Goal: Task Accomplishment & Management: Use online tool/utility

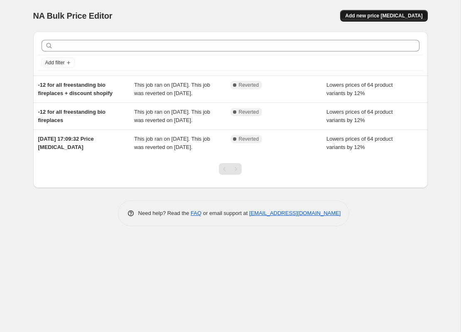
click at [400, 12] on button "Add new price [MEDICAL_DATA]" at bounding box center [383, 16] width 87 height 12
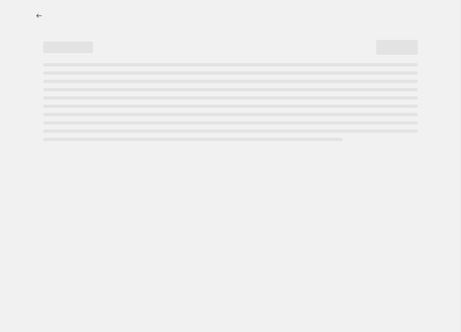
select select "percentage"
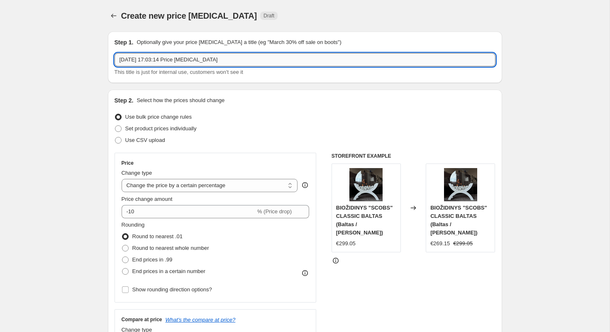
click at [192, 60] on input "[DATE] 17:03:14 Price [MEDICAL_DATA]" at bounding box center [305, 59] width 381 height 13
type input "-"
paste input "☀"
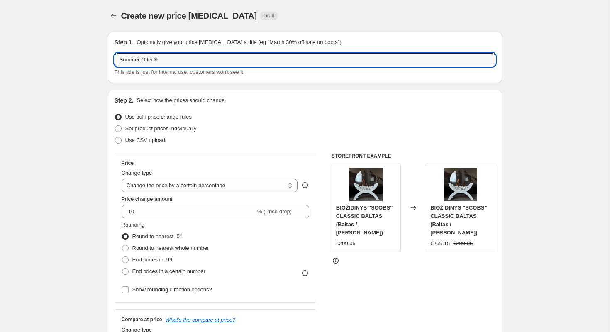
type input "Summer Offer☀"
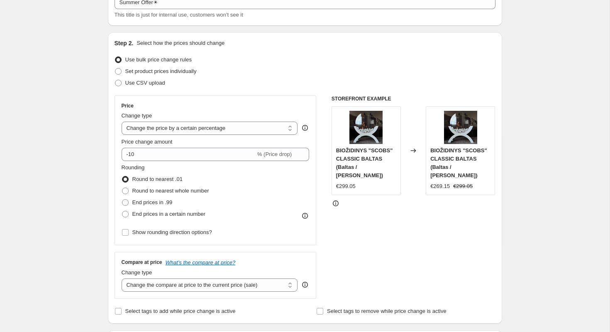
scroll to position [58, 0]
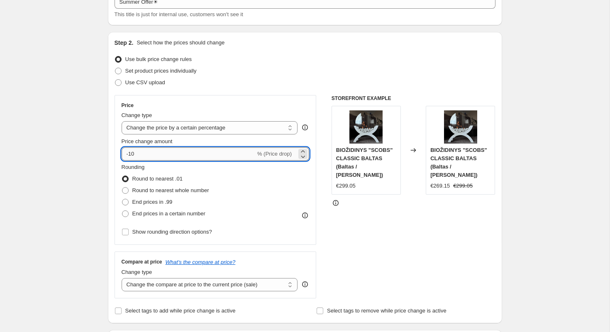
click at [149, 154] on input "-10" at bounding box center [189, 153] width 134 height 13
type input "-12"
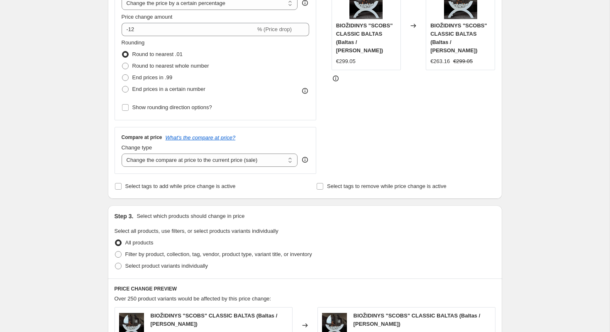
scroll to position [235, 0]
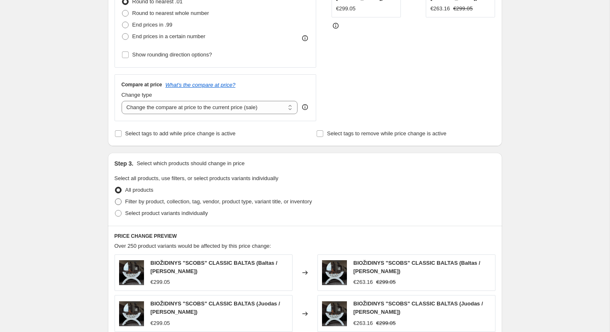
click at [133, 202] on span "Filter by product, collection, tag, vendor, product type, variant title, or inv…" at bounding box center [218, 201] width 187 height 6
click at [115, 199] on input "Filter by product, collection, tag, vendor, product type, variant title, or inv…" at bounding box center [115, 198] width 0 height 0
radio input "true"
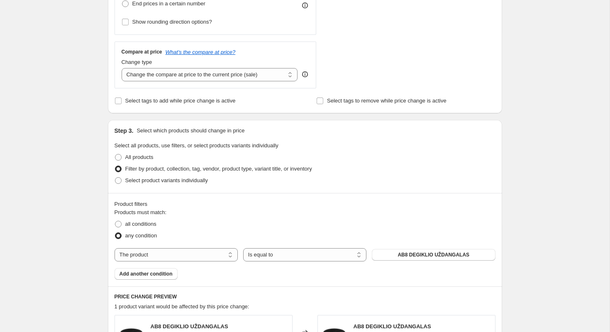
scroll to position [276, 0]
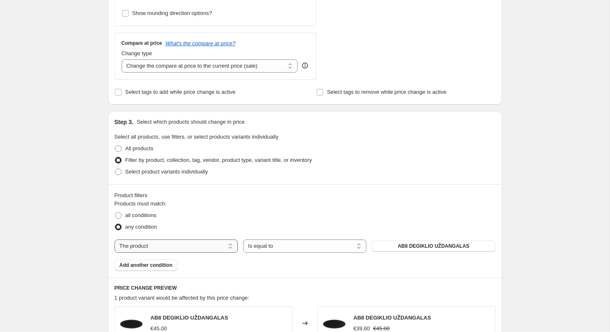
select select "collection"
click at [392, 244] on button "BIOETANOLIS IR PRIEDAI" at bounding box center [433, 246] width 123 height 12
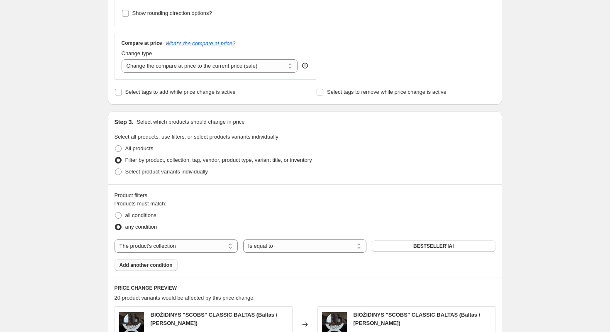
click at [139, 266] on span "Add another condition" at bounding box center [145, 265] width 53 height 7
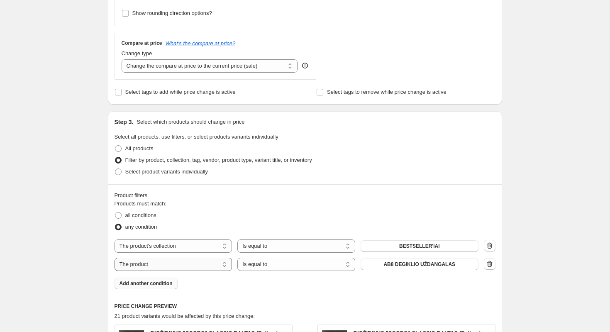
select select "collection"
click at [419, 261] on span "BESTSELLER'IAI" at bounding box center [419, 264] width 41 height 7
click at [140, 285] on span "Add another condition" at bounding box center [145, 283] width 53 height 7
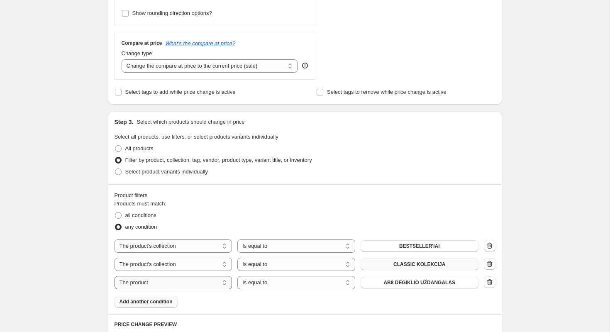
select select "collection"
click at [419, 283] on span "BESTSELLER'IAI" at bounding box center [419, 282] width 41 height 7
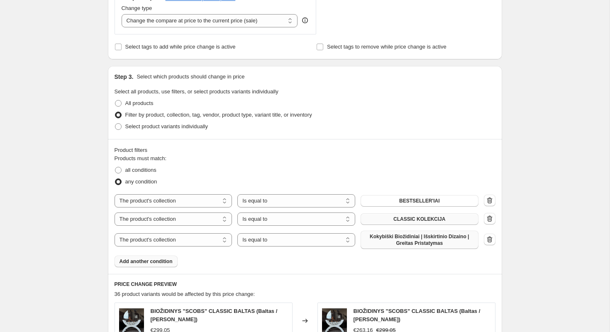
scroll to position [324, 0]
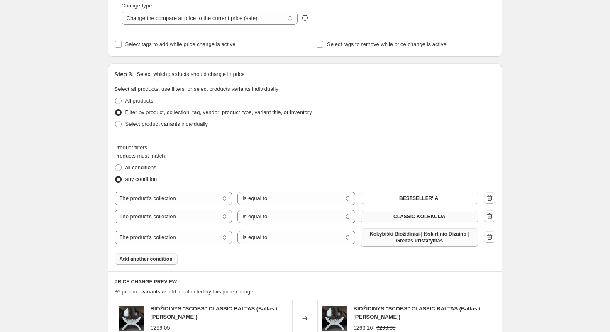
click at [160, 262] on button "Add another condition" at bounding box center [146, 259] width 63 height 12
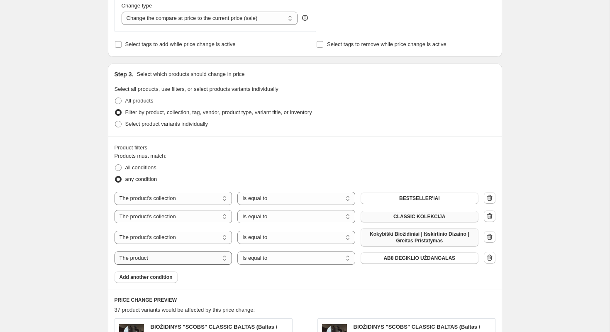
select select "collection"
click at [410, 259] on span "BESTSELLER'IAI" at bounding box center [419, 258] width 41 height 7
click at [157, 277] on span "Add another condition" at bounding box center [145, 277] width 53 height 7
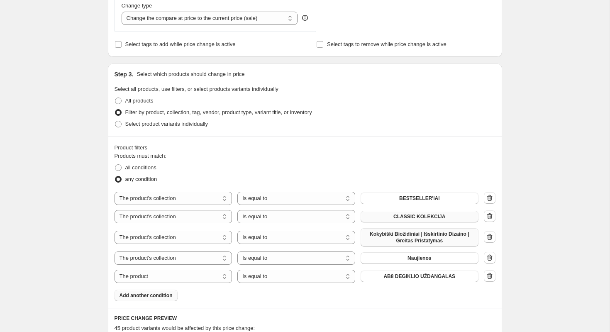
select select "collection"
click at [405, 275] on span "BESTSELLER'IAI" at bounding box center [419, 276] width 41 height 7
click at [153, 296] on span "Add another condition" at bounding box center [145, 295] width 53 height 7
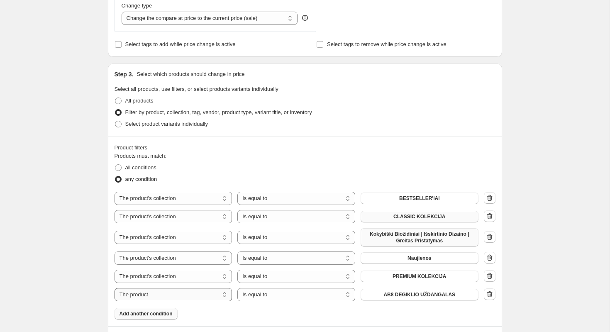
select select "collection"
click at [404, 295] on span "BESTSELLER'IAI" at bounding box center [419, 294] width 41 height 7
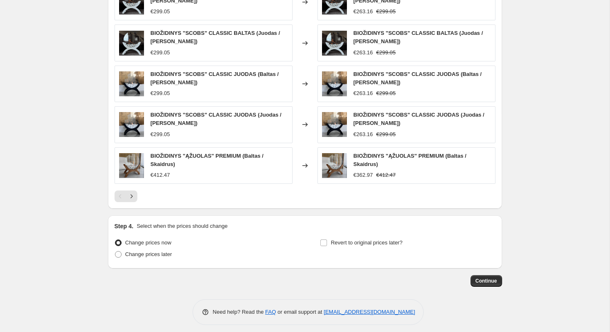
scroll to position [697, 0]
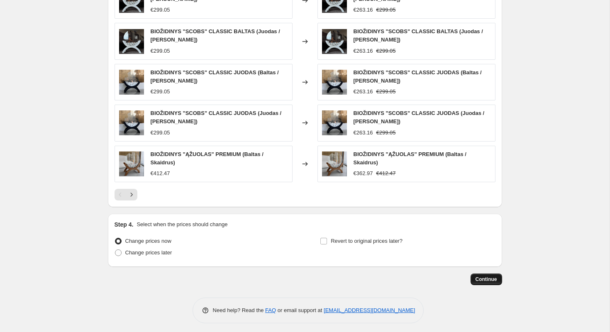
click at [460, 277] on span "Continue" at bounding box center [486, 279] width 22 height 7
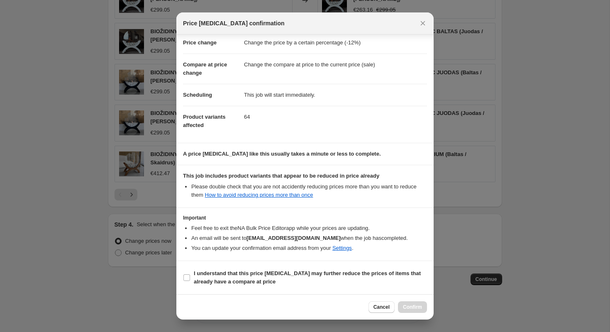
scroll to position [17, 0]
click at [190, 276] on span ":r24:" at bounding box center [186, 277] width 7 height 7
click at [190, 276] on input "I understand that this price [MEDICAL_DATA] may further reduce the prices of it…" at bounding box center [186, 277] width 7 height 7
checkbox input "true"
click at [418, 305] on span "Confirm" at bounding box center [412, 307] width 19 height 7
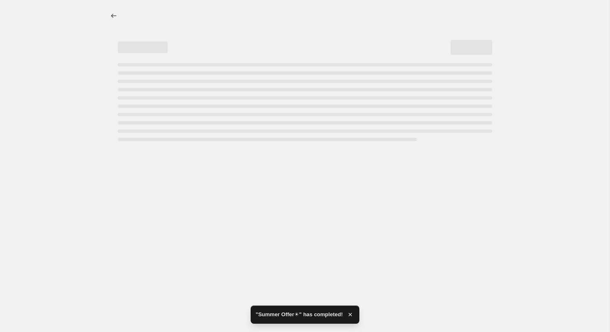
select select "percentage"
select select "collection"
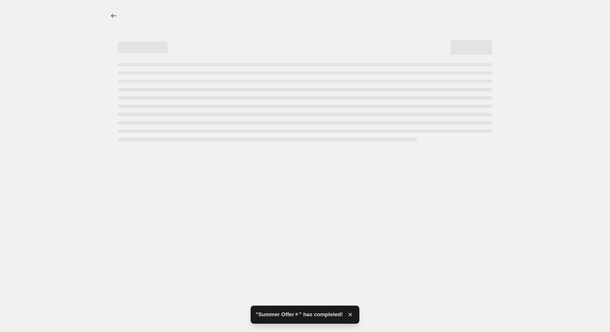
select select "collection"
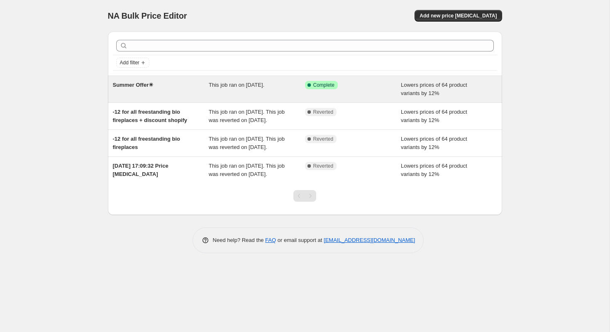
click at [254, 84] on span "This job ran on 21 August 2025." at bounding box center [237, 85] width 56 height 6
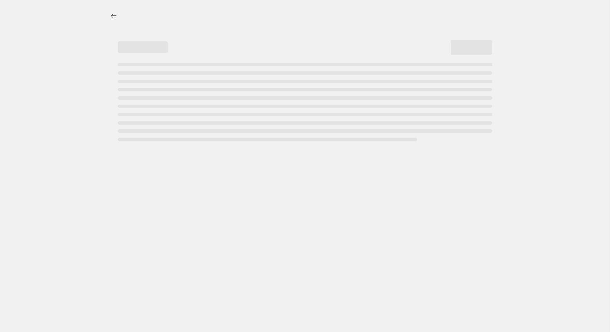
select select "percentage"
select select "collection"
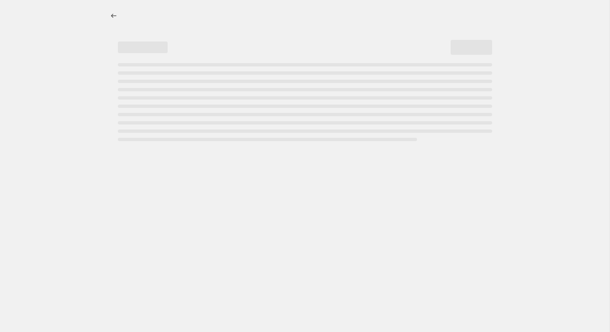
select select "collection"
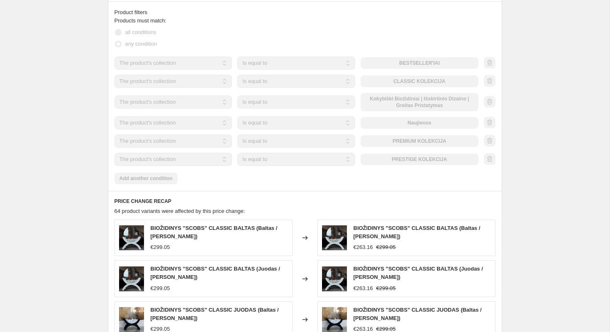
scroll to position [511, 0]
